Goal: Transaction & Acquisition: Purchase product/service

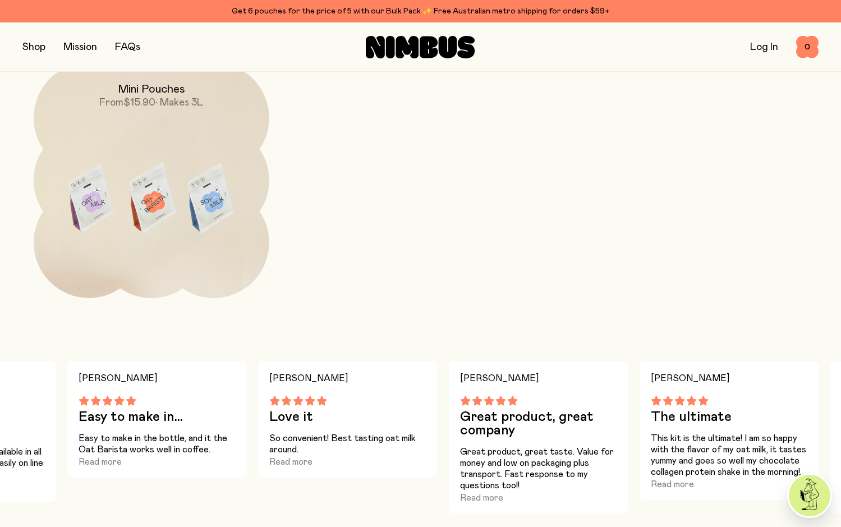
scroll to position [1068, 0]
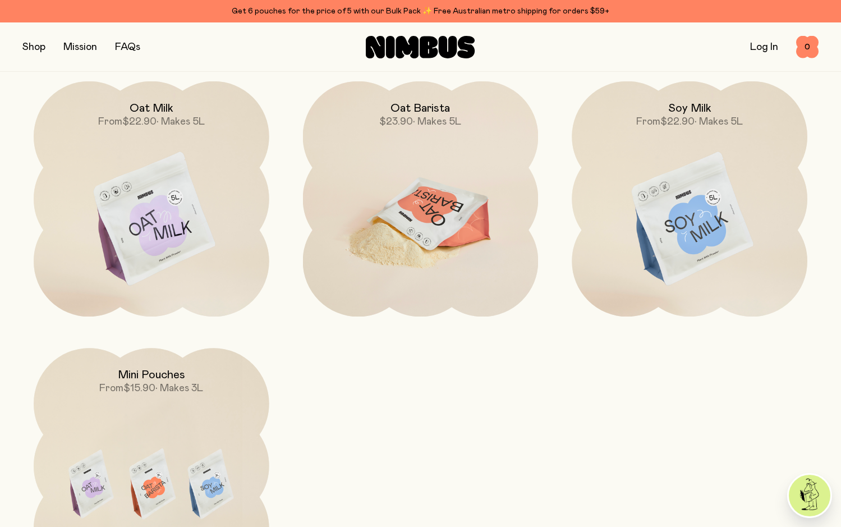
click at [465, 157] on img at bounding box center [421, 219] width 236 height 277
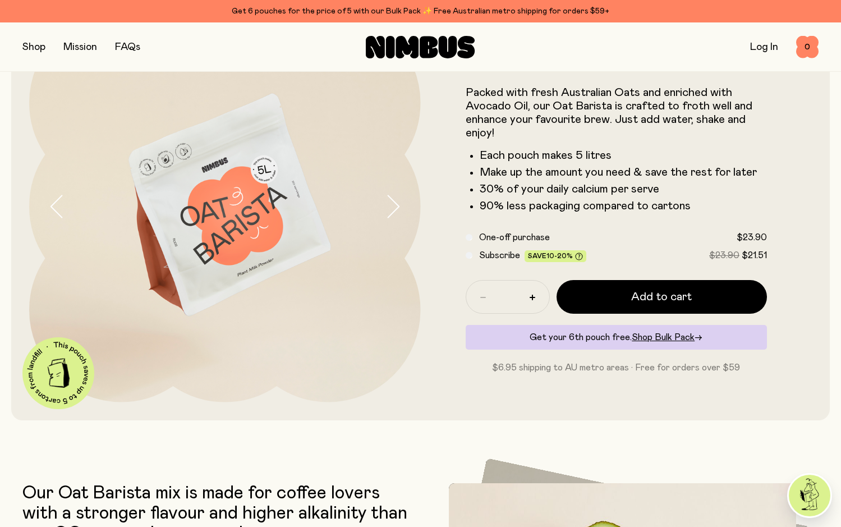
scroll to position [112, 0]
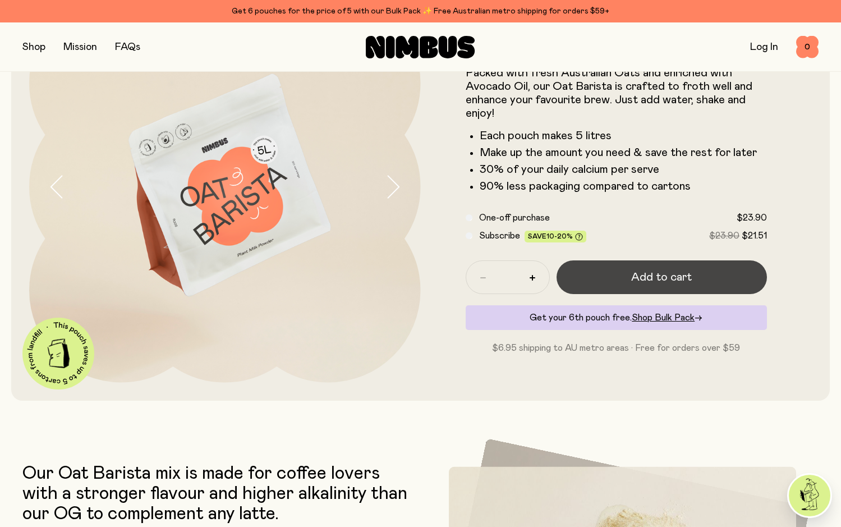
click at [618, 277] on button "Add to cart" at bounding box center [662, 277] width 211 height 34
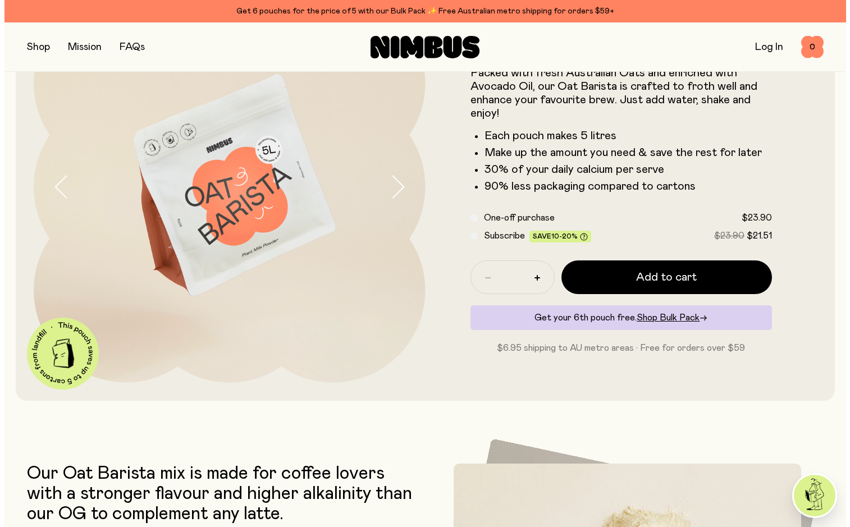
scroll to position [0, 0]
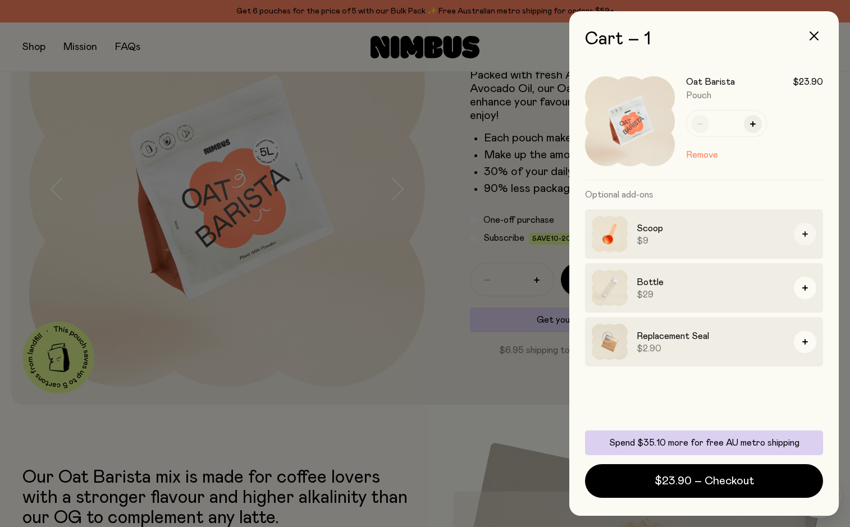
click at [809, 233] on button "button" at bounding box center [805, 234] width 22 height 22
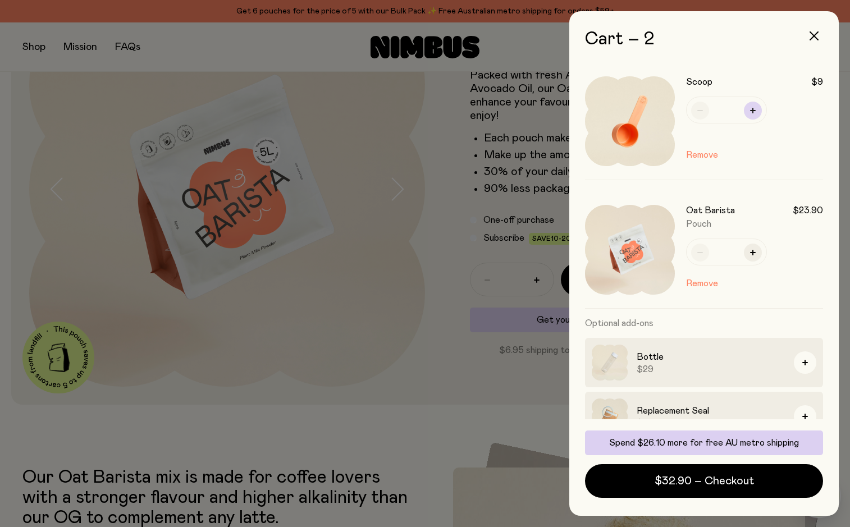
click at [754, 111] on icon "button" at bounding box center [753, 111] width 6 height 6
click at [753, 109] on icon "button" at bounding box center [753, 111] width 6 height 6
click at [699, 112] on icon "button" at bounding box center [700, 111] width 6 height 6
type input "*"
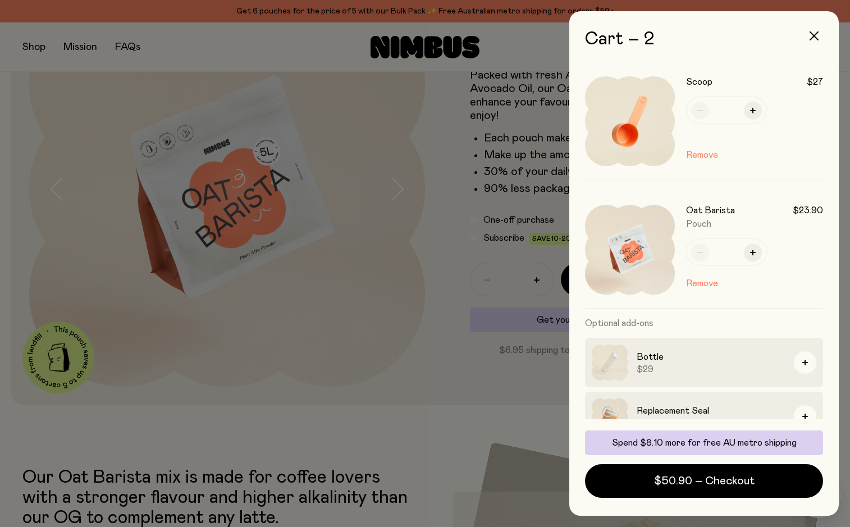
click at [699, 112] on div "Scoop $27 * Remove" at bounding box center [704, 121] width 238 height 117
click at [704, 159] on button "Remove" at bounding box center [702, 154] width 32 height 13
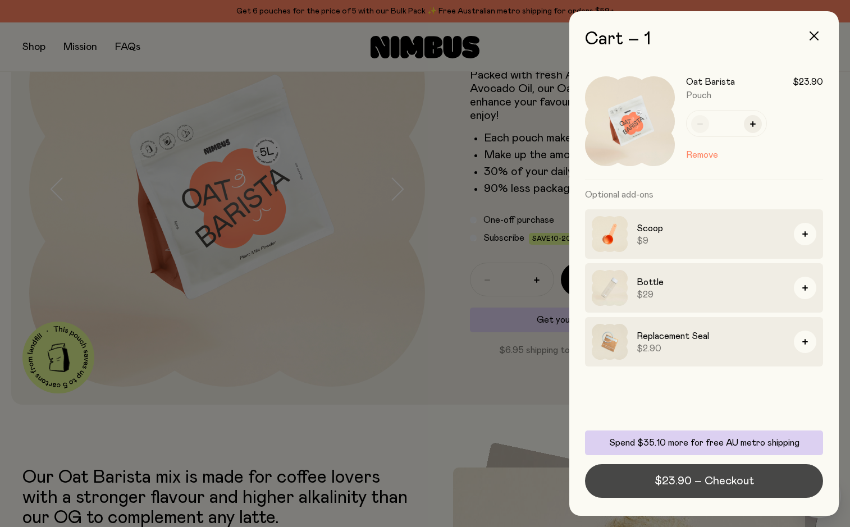
click at [704, 478] on span "$23.90 – Checkout" at bounding box center [703, 481] width 99 height 16
